Goal: Task Accomplishment & Management: Use online tool/utility

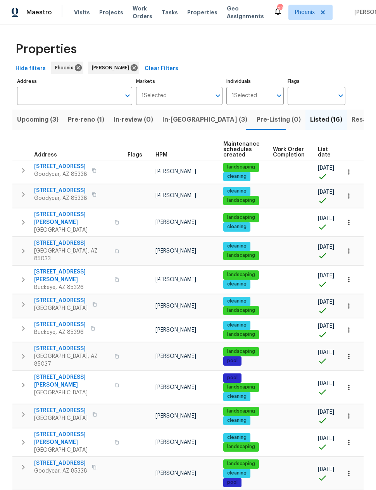
click at [351, 122] on span "Resale (3)" at bounding box center [366, 119] width 30 height 11
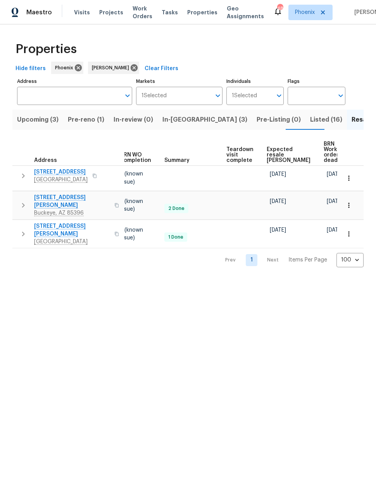
scroll to position [0, 103]
click at [173, 121] on span "In-[GEOGRAPHIC_DATA] (3)" at bounding box center [204, 119] width 85 height 11
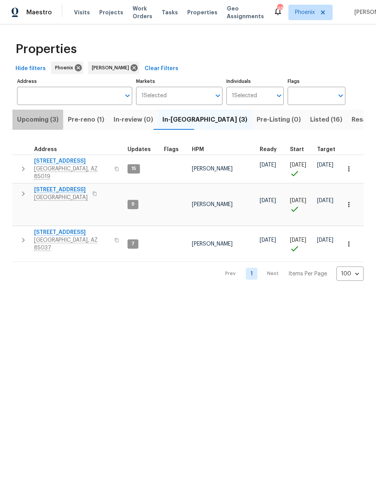
click at [33, 120] on span "Upcoming (3)" at bounding box center [37, 119] width 41 height 11
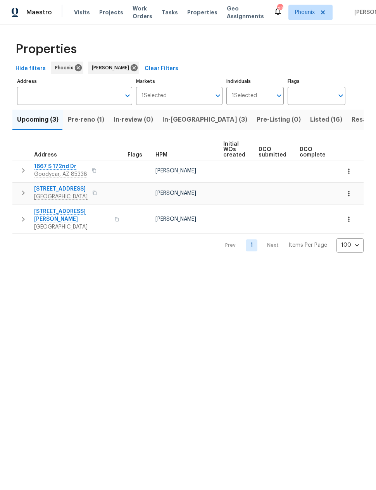
click at [87, 119] on span "Pre-reno (1)" at bounding box center [86, 119] width 36 height 11
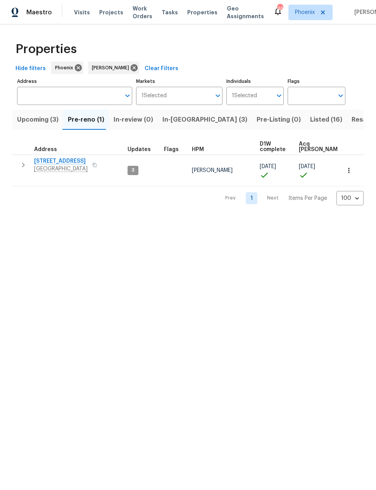
click at [62, 162] on span "[STREET_ADDRESS]" at bounding box center [60, 161] width 53 height 8
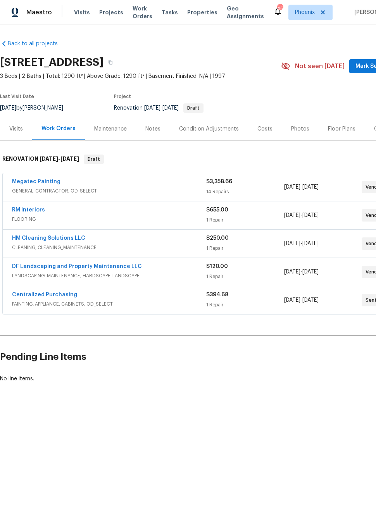
click at [28, 211] on link "RM Interiors" at bounding box center [28, 209] width 33 height 5
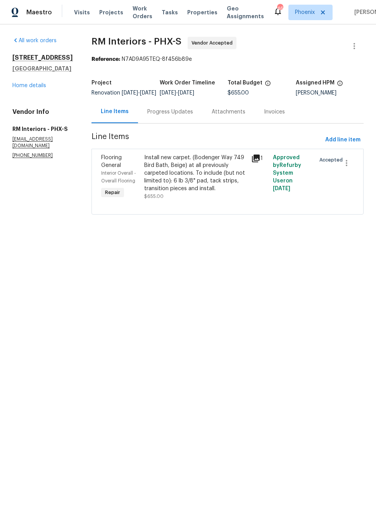
click at [169, 170] on div "Install new carpet. (Bodenger Way 749 Bird Bath, Beige) at all previously carpe…" at bounding box center [195, 173] width 103 height 39
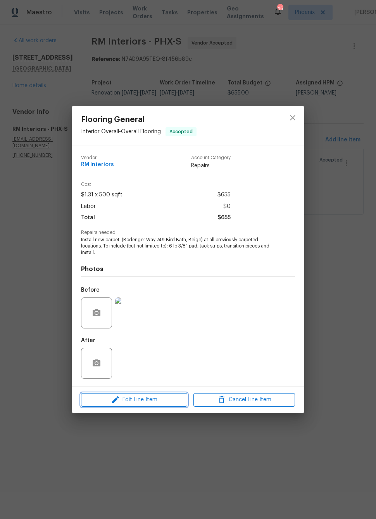
click at [155, 404] on span "Edit Line Item" at bounding box center [133, 400] width 101 height 10
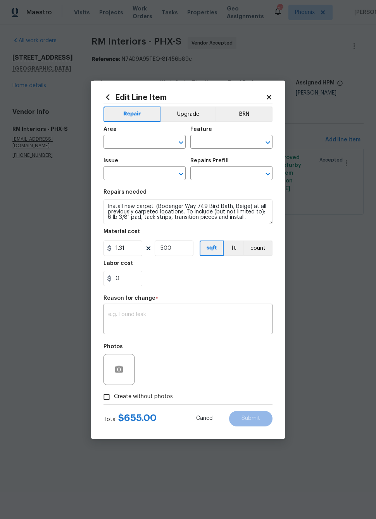
type input "Interior Overall"
type input "Overall Flooring"
type input "Flooring General"
type input "Carpet LVL 1 - Bodenger Way (Beige) $1.31"
click at [164, 323] on textarea at bounding box center [188, 320] width 160 height 16
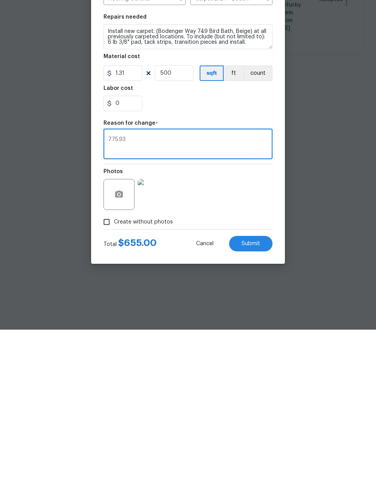
type textarea "775.93"
click at [175, 226] on input "500" at bounding box center [174, 233] width 39 height 15
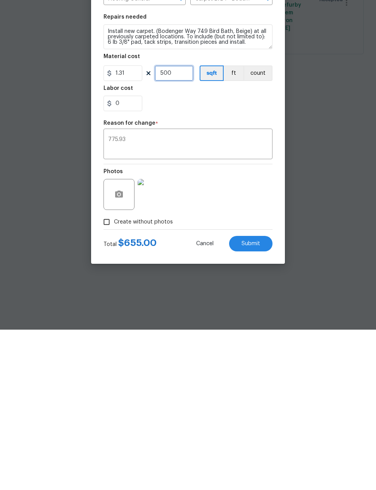
click at [178, 226] on input "500" at bounding box center [174, 233] width 39 height 15
click at [177, 226] on input "500" at bounding box center [174, 233] width 39 height 15
type input "592"
click at [120, 256] on input "0" at bounding box center [122, 263] width 39 height 15
type input "0.41"
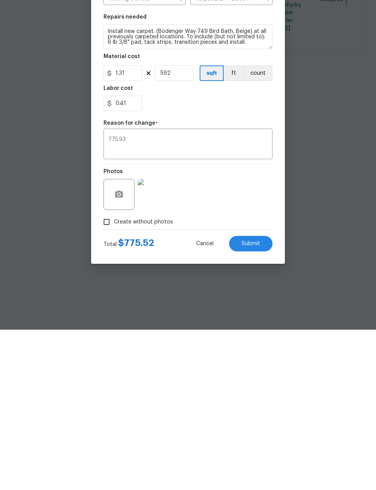
click at [242, 325] on div "Photos" at bounding box center [187, 350] width 169 height 50
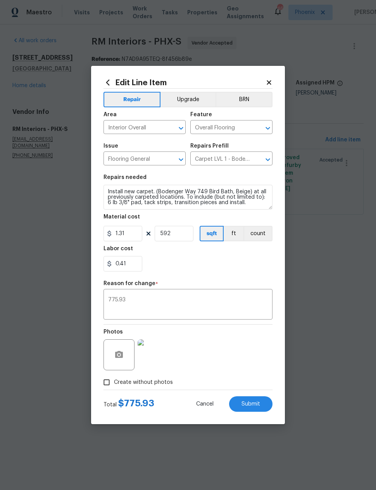
click at [251, 404] on span "Submit" at bounding box center [250, 404] width 19 height 6
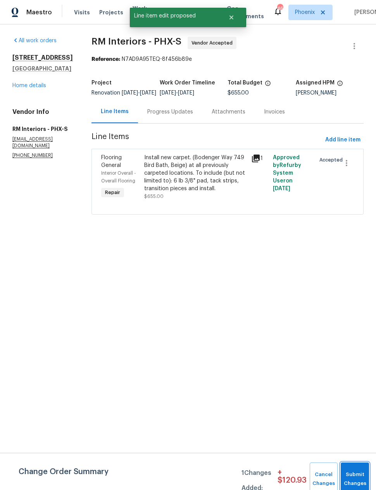
click at [350, 474] on button "Submit Changes" at bounding box center [354, 478] width 28 height 33
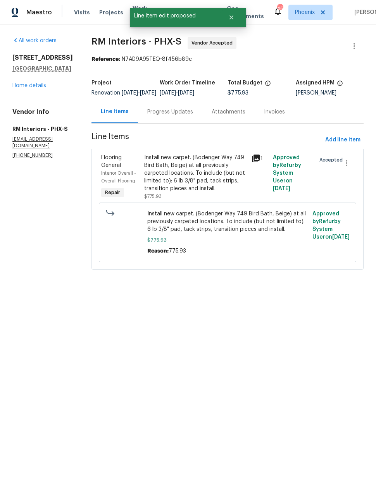
click at [171, 116] on div "Progress Updates" at bounding box center [170, 112] width 46 height 8
